Goal: Information Seeking & Learning: Learn about a topic

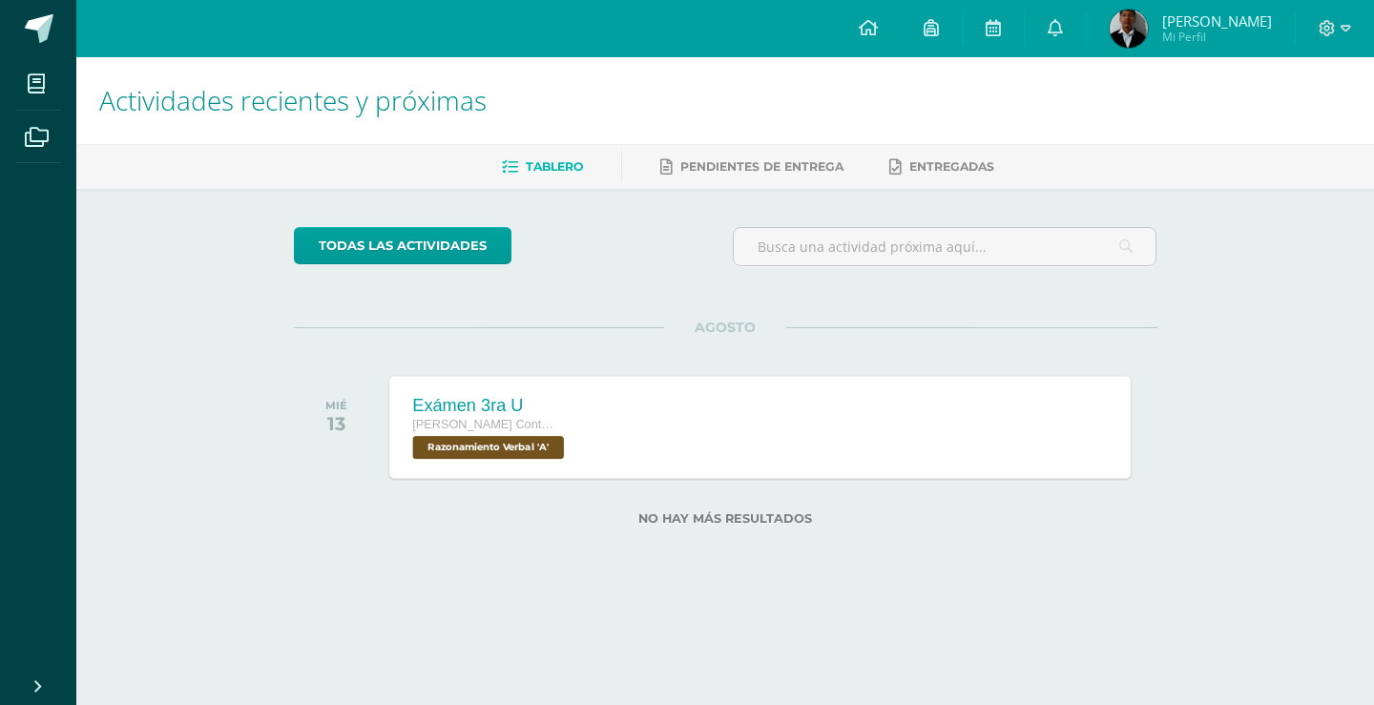
click at [456, 409] on div "Exámen 3ra U" at bounding box center [490, 405] width 157 height 20
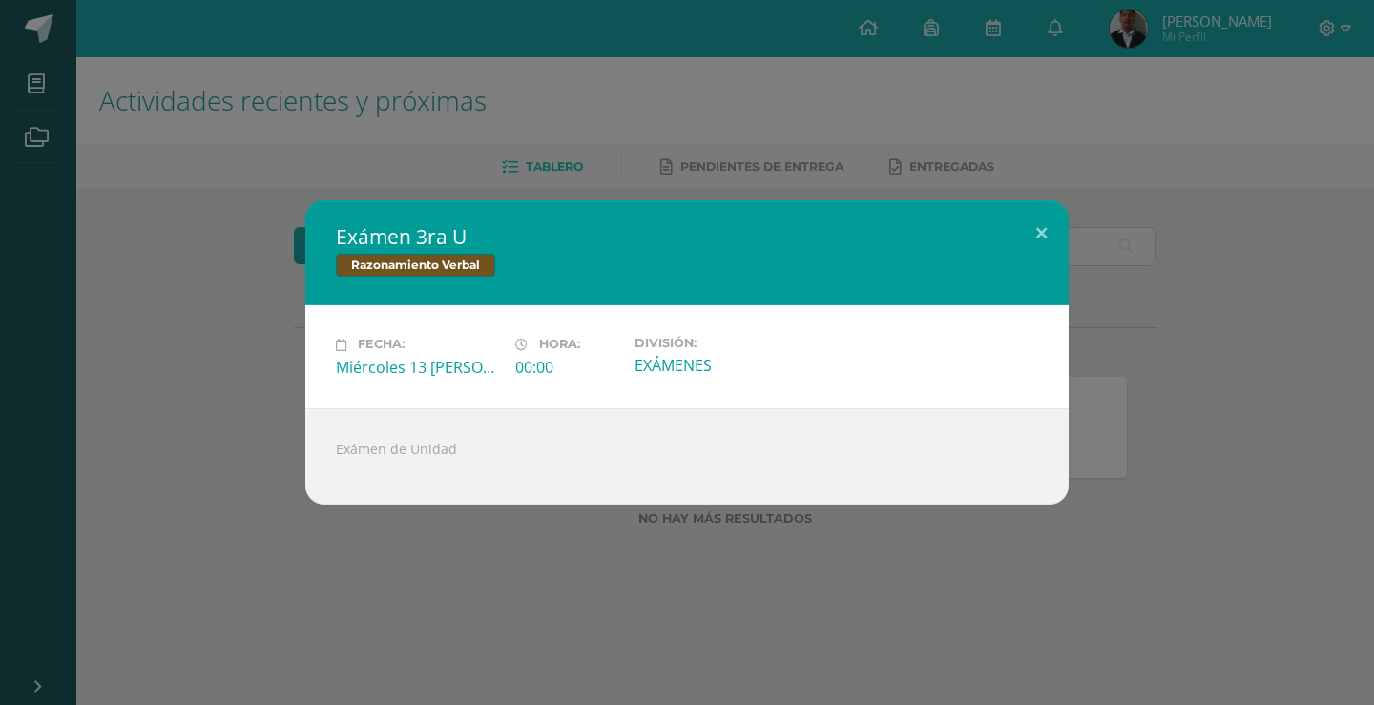
click at [478, 503] on div "Exámen de Unidad" at bounding box center [687, 456] width 764 height 96
click at [471, 552] on div "Exámen 3ra U Razonamiento Verbal Fecha: Miércoles 13 de Agosto Hora: 00:00 Divi…" at bounding box center [687, 352] width 1374 height 705
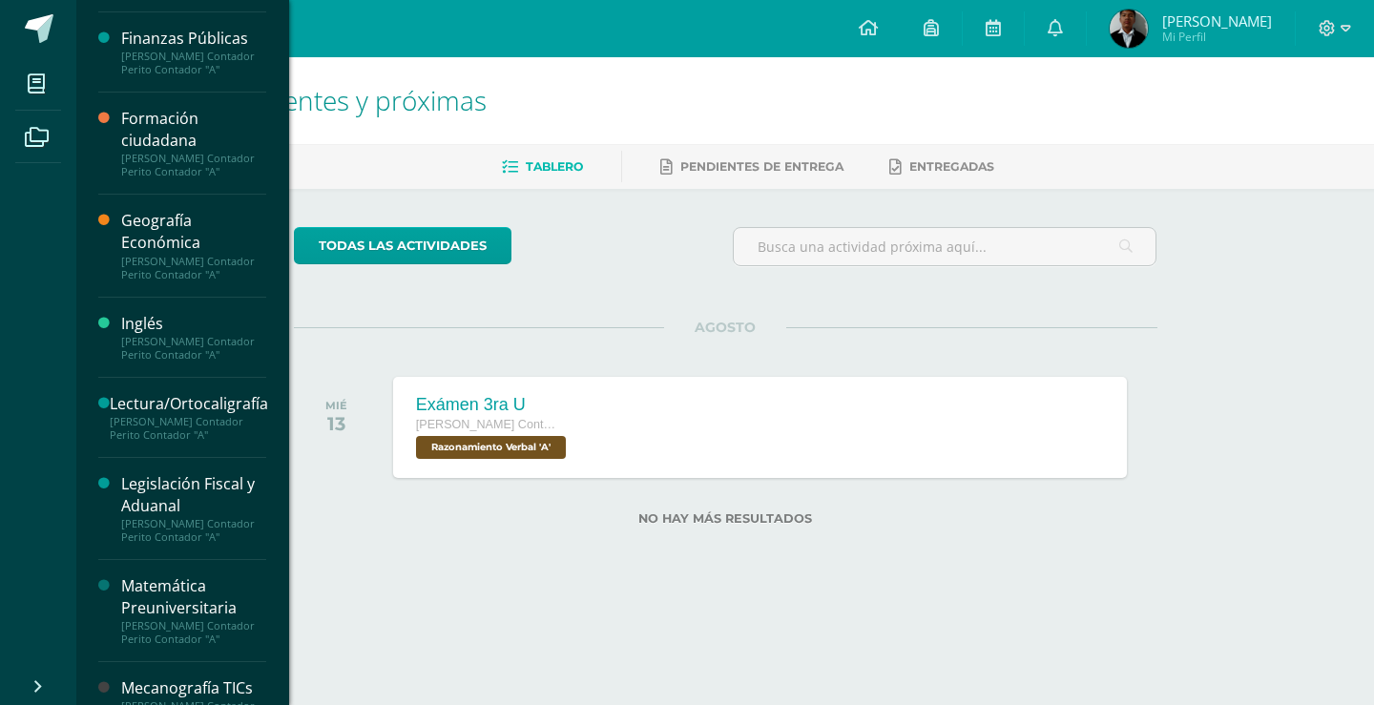
scroll to position [698, 0]
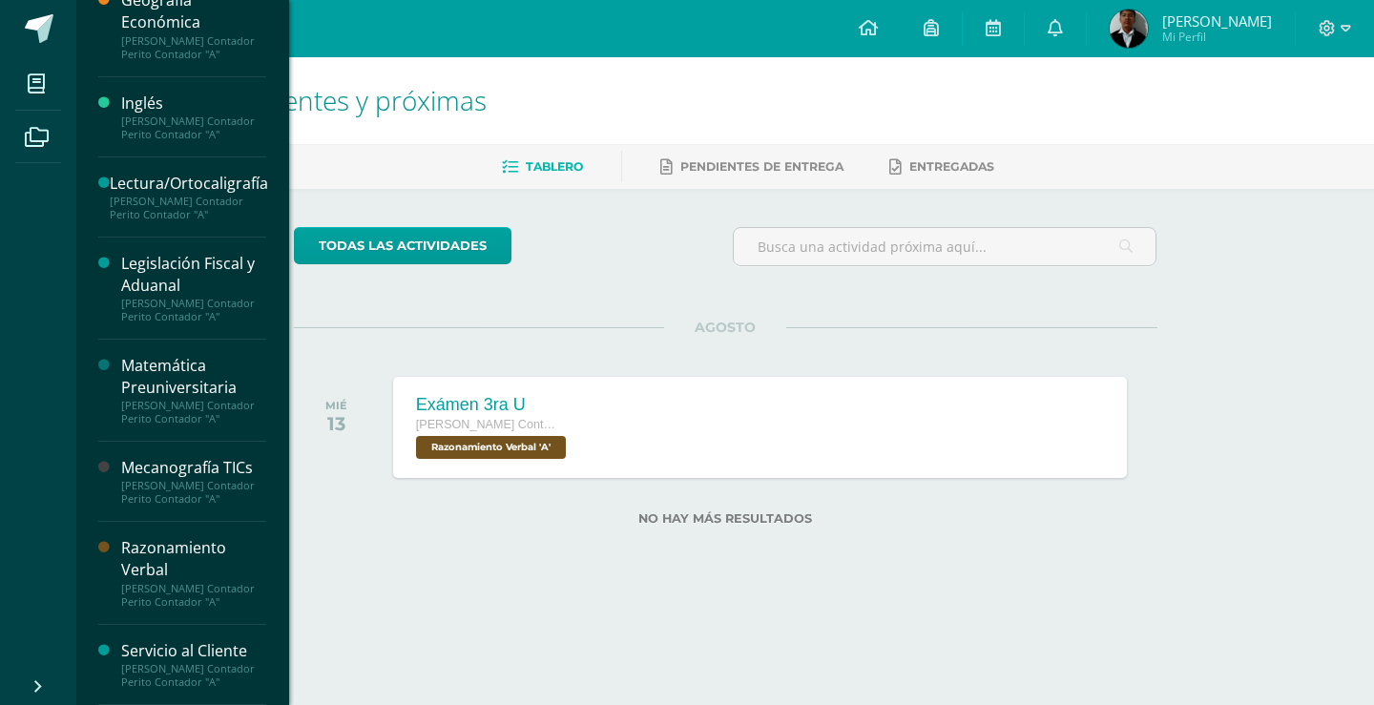
click at [152, 534] on div "Razonamiento Verbal Quinto Perito Contador Perito Contador "A"" at bounding box center [182, 573] width 168 height 102
click at [155, 545] on div "Razonamiento Verbal" at bounding box center [193, 559] width 145 height 44
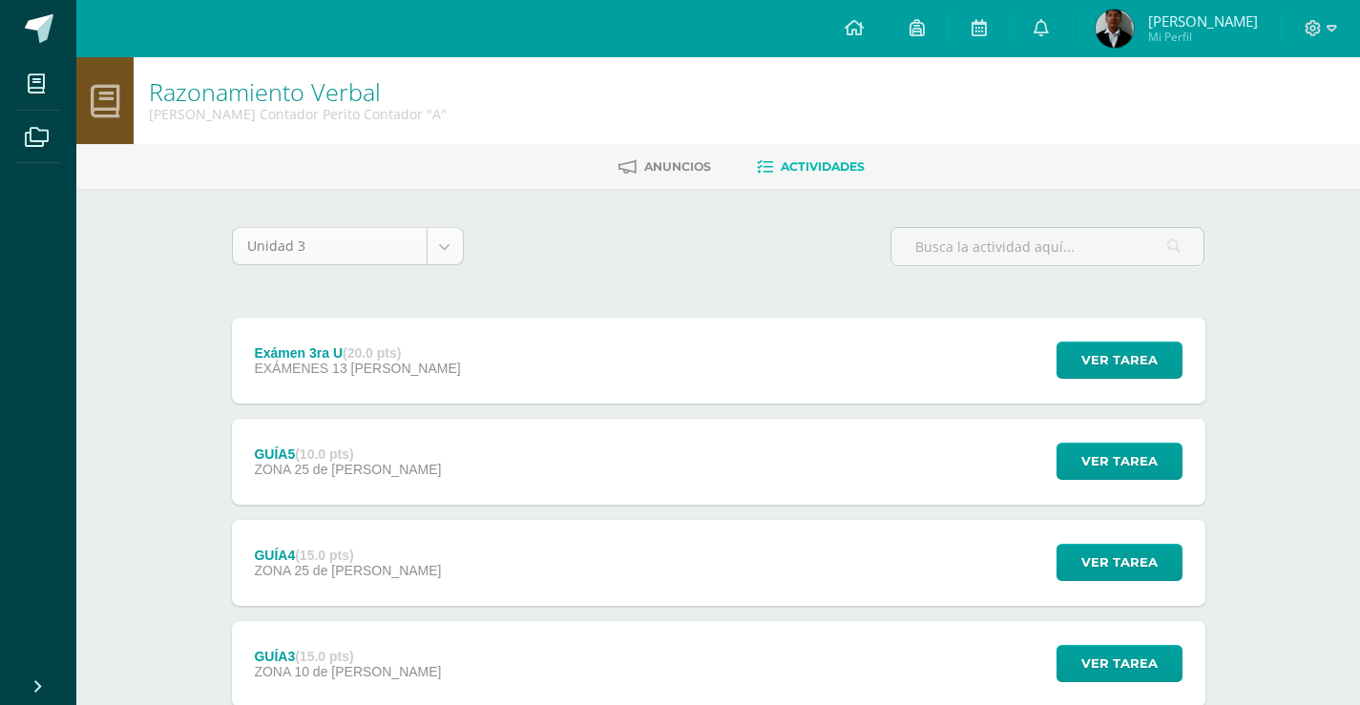
drag, startPoint x: 465, startPoint y: 266, endPoint x: 450, endPoint y: 244, distance: 26.7
click at [450, 248] on div "Unidad 3 Unidad 1 Unidad 2 Unidad 3 Unidad 4" at bounding box center [347, 254] width 247 height 54
click at [450, 244] on body "Mis cursos Archivos Cerrar panel Administración y Práctica de Oficina [PERSON_N…" at bounding box center [680, 569] width 1360 height 1138
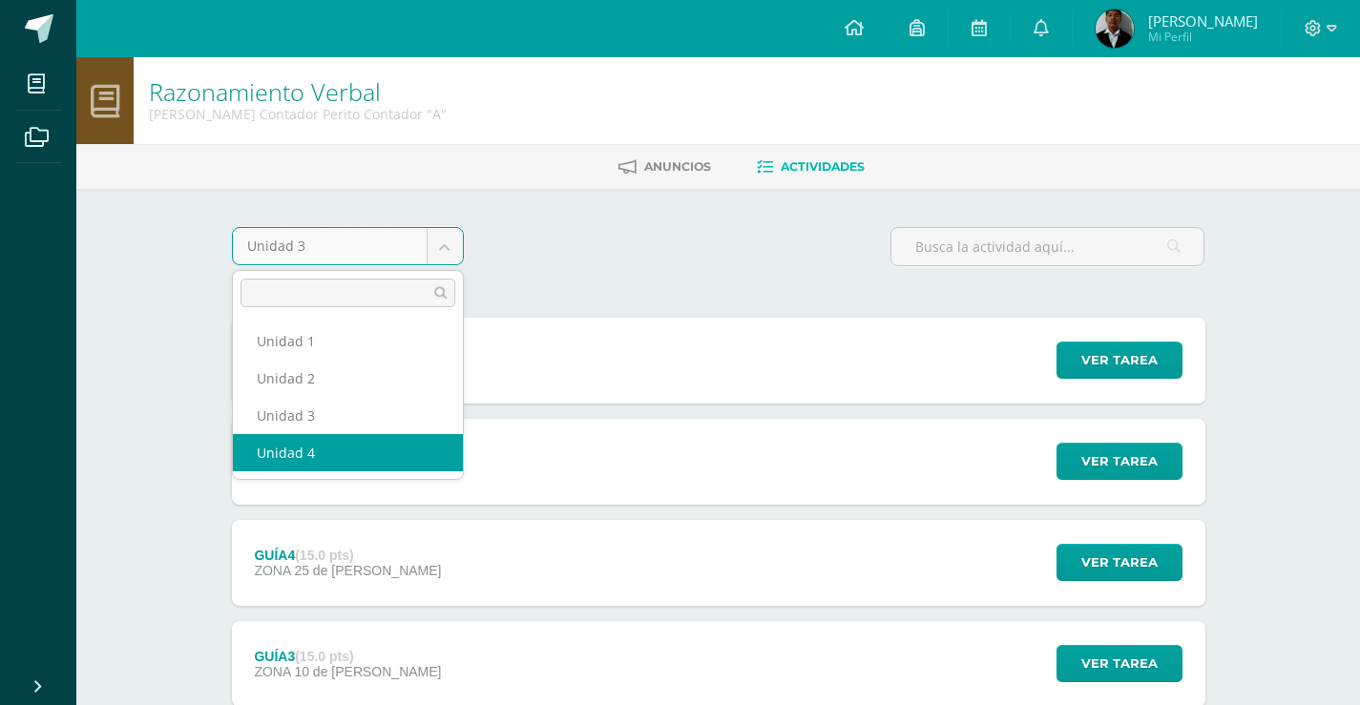
select select "Unidad 4"
